Goal: Task Accomplishment & Management: Manage account settings

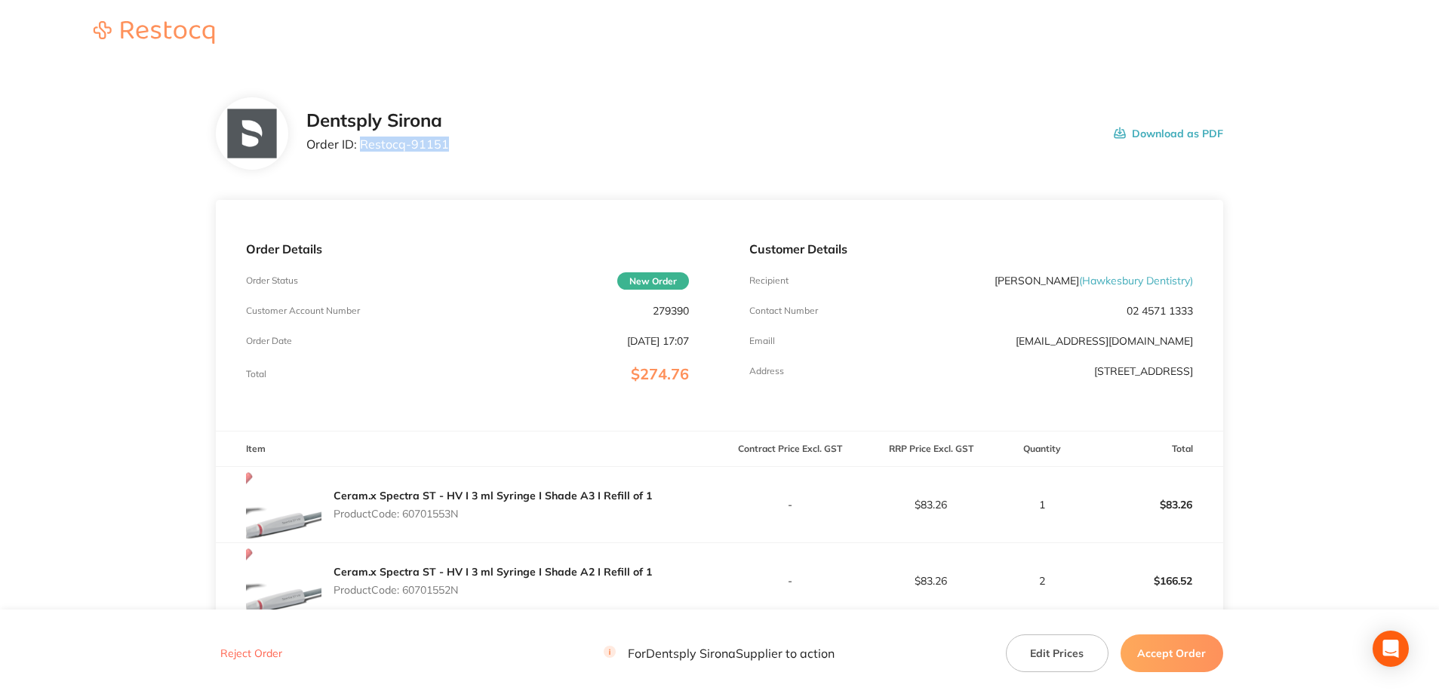
drag, startPoint x: 451, startPoint y: 155, endPoint x: 358, endPoint y: 143, distance: 93.5
click at [358, 143] on div "Dentsply Sirona Order ID: Restocq- 91151 Download as PDF" at bounding box center [764, 133] width 917 height 47
copy p "Restocq- 91151"
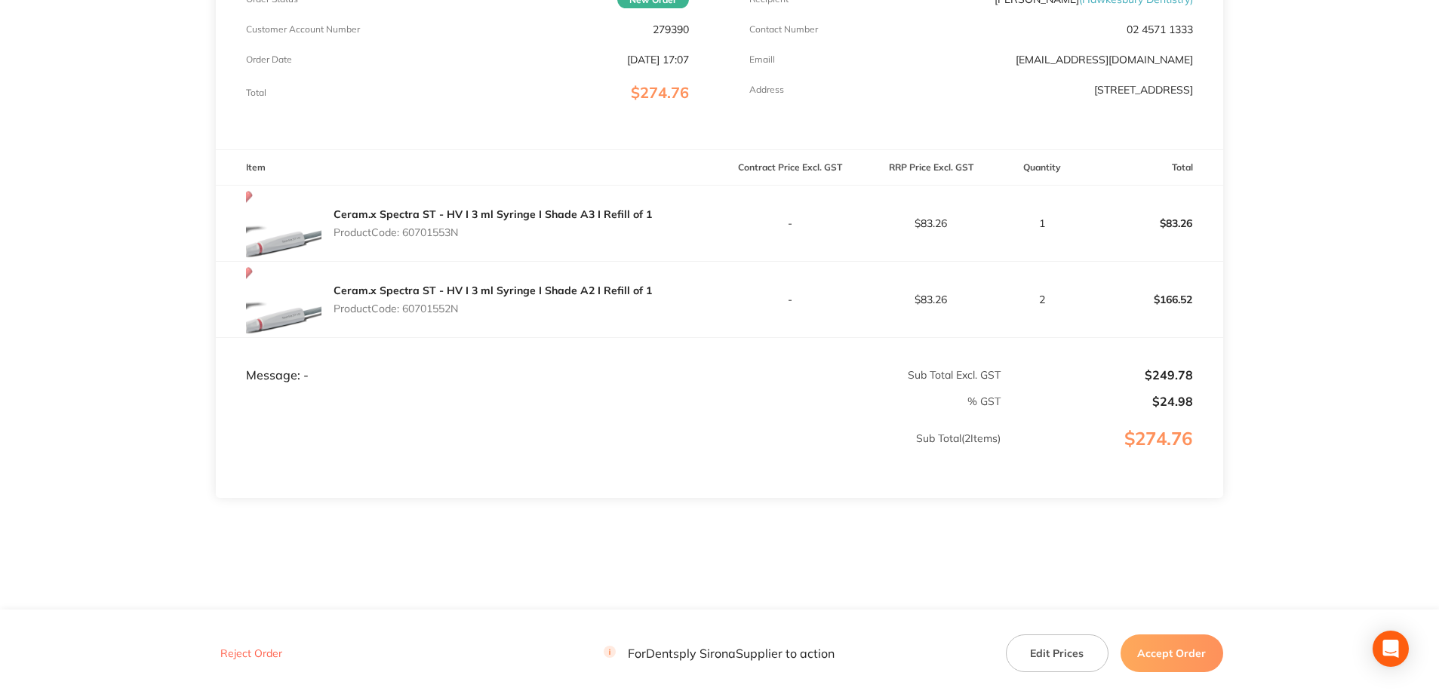
scroll to position [291, 0]
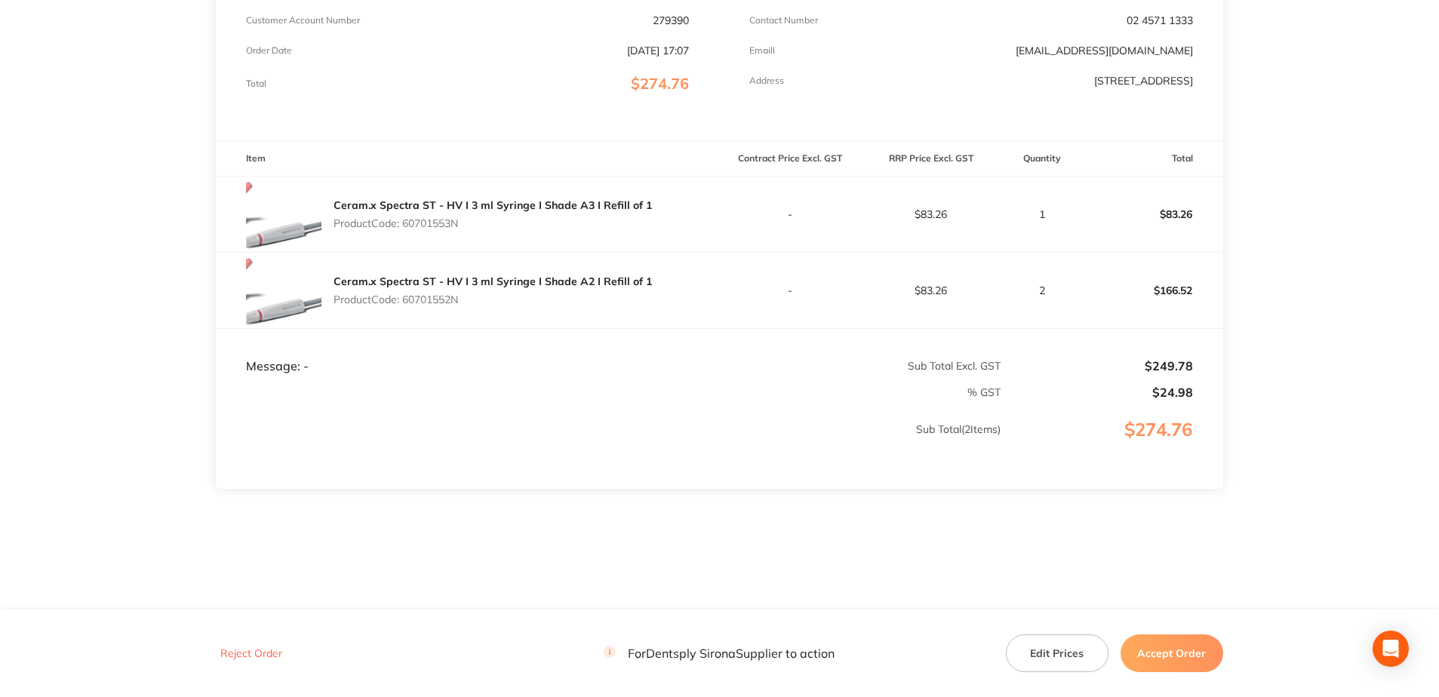
drag, startPoint x: 463, startPoint y: 223, endPoint x: 405, endPoint y: 227, distance: 59.0
click at [405, 227] on p "Product Code: 60701553N" at bounding box center [493, 223] width 318 height 12
copy p "60701553N"
click at [460, 294] on p "Product Code: 60701552N" at bounding box center [493, 300] width 318 height 12
drag, startPoint x: 465, startPoint y: 299, endPoint x: 408, endPoint y: 303, distance: 57.5
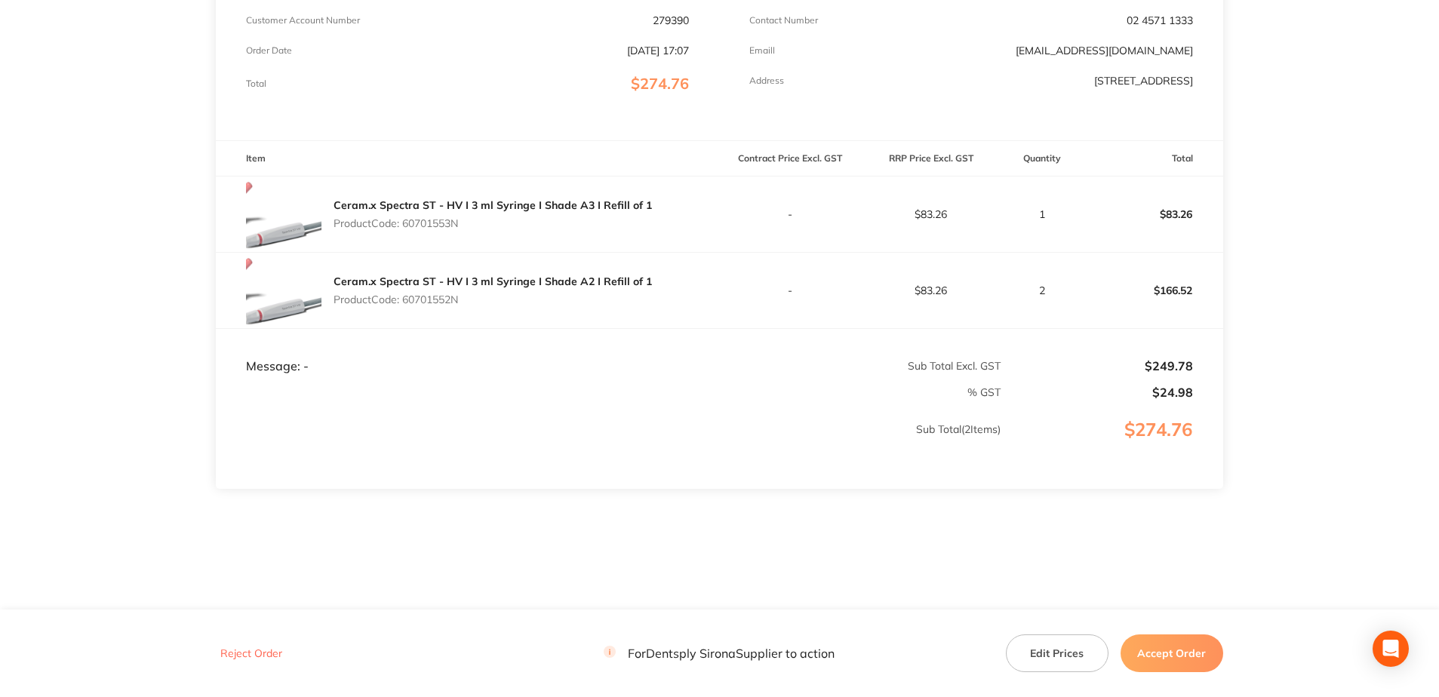
click at [408, 303] on p "Product Code: 60701552N" at bounding box center [493, 300] width 318 height 12
copy p "60701552N"
click at [1186, 649] on button "Accept Order" at bounding box center [1172, 654] width 103 height 38
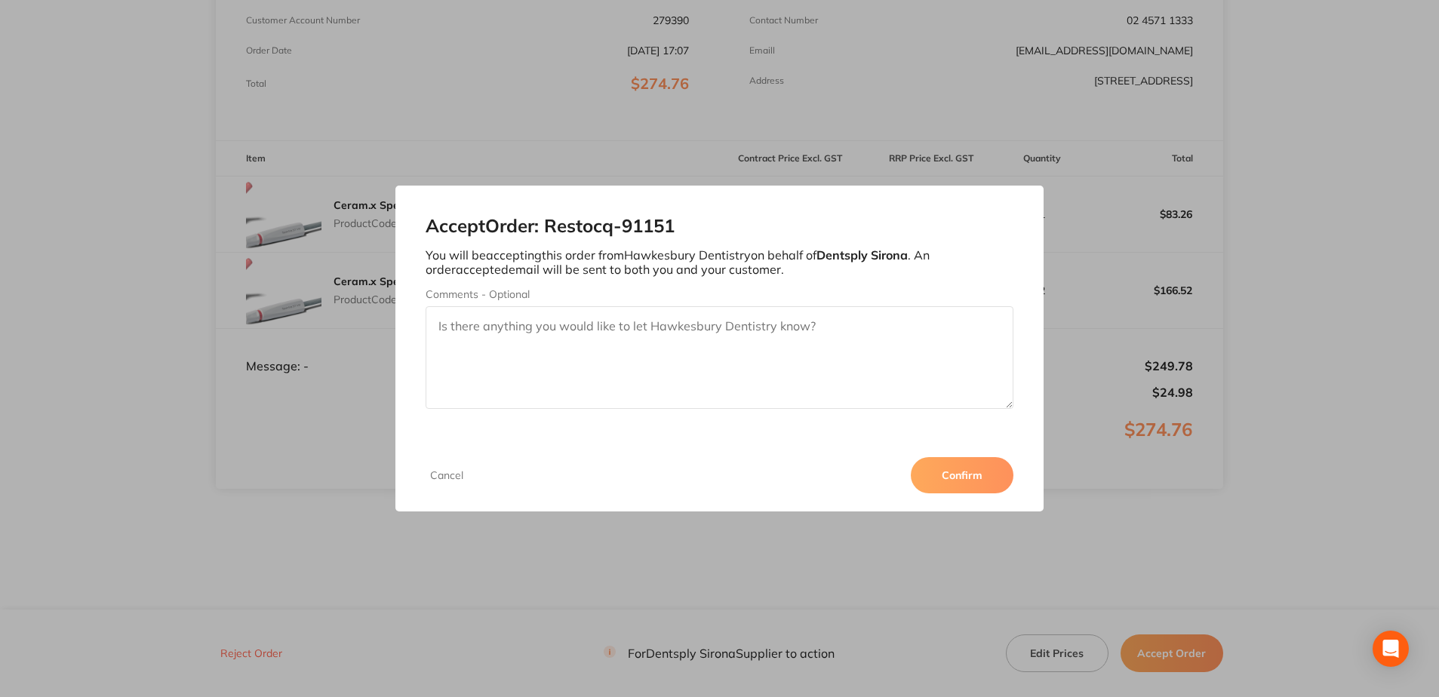
click at [950, 478] on button "Confirm" at bounding box center [962, 475] width 103 height 36
